Goal: Information Seeking & Learning: Learn about a topic

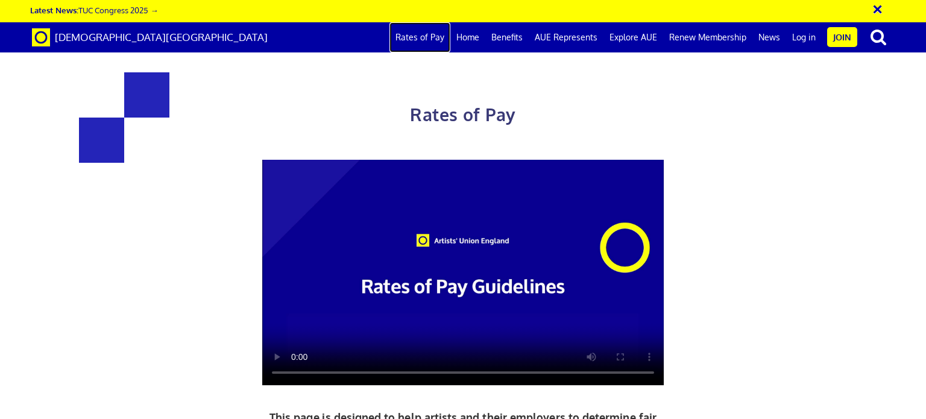
click at [446, 40] on link "Rates of Pay" at bounding box center [420, 37] width 61 height 30
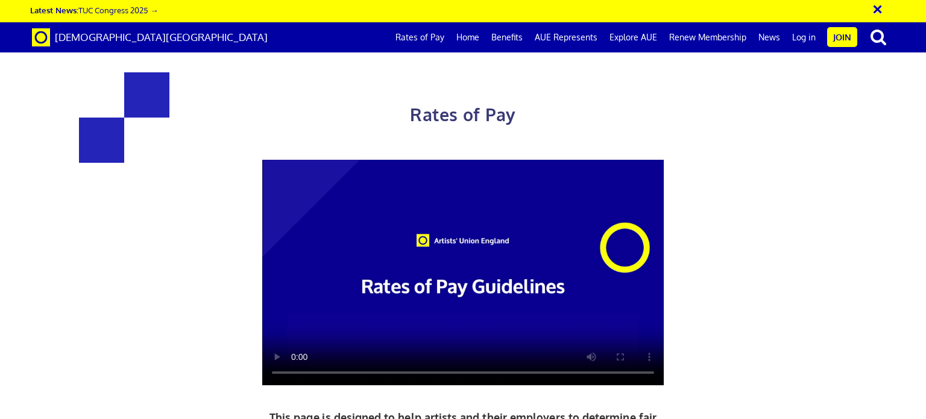
scroll to position [1326, 0]
